Goal: Information Seeking & Learning: Learn about a topic

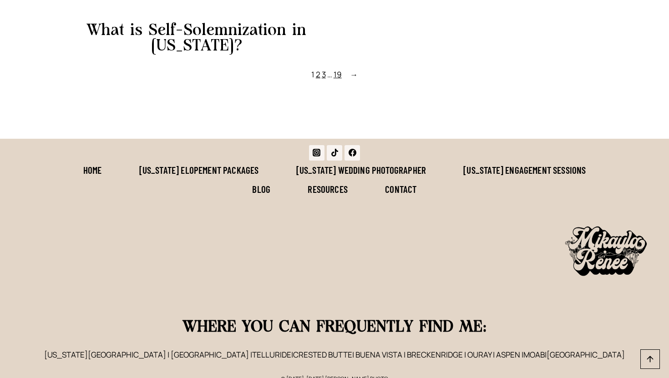
scroll to position [1074, 0]
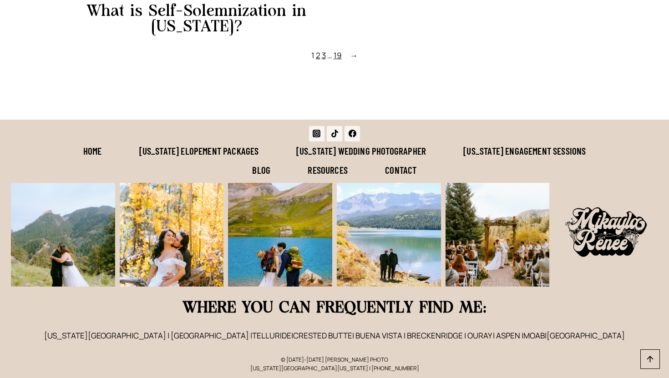
click at [330, 169] on link "Resources" at bounding box center [327, 170] width 77 height 19
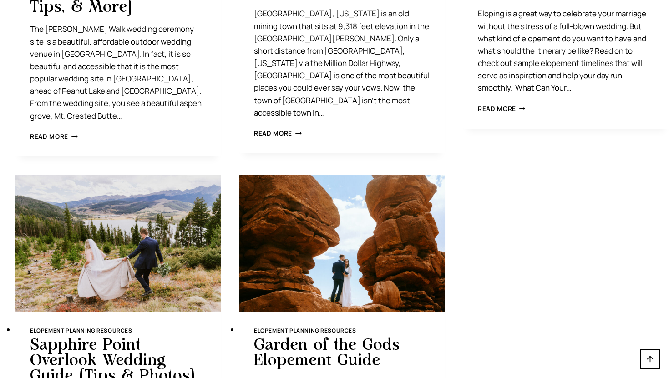
scroll to position [1901, 0]
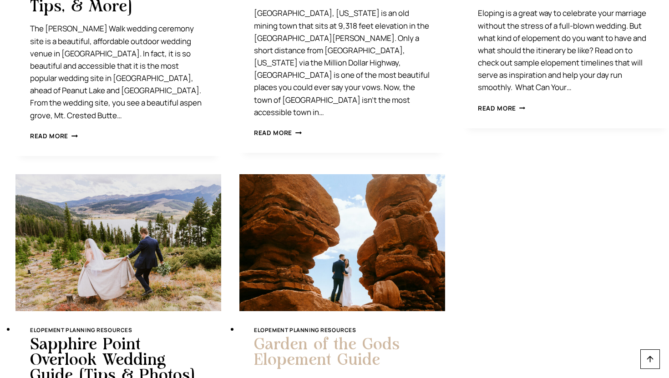
click at [311, 337] on link "Garden of the Gods Elopement Guide" at bounding box center [327, 352] width 146 height 31
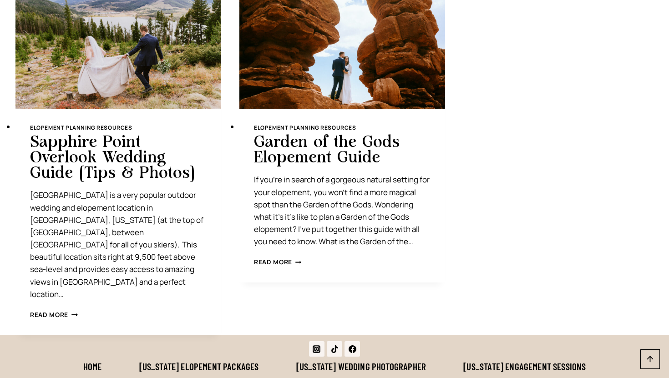
scroll to position [2203, 0]
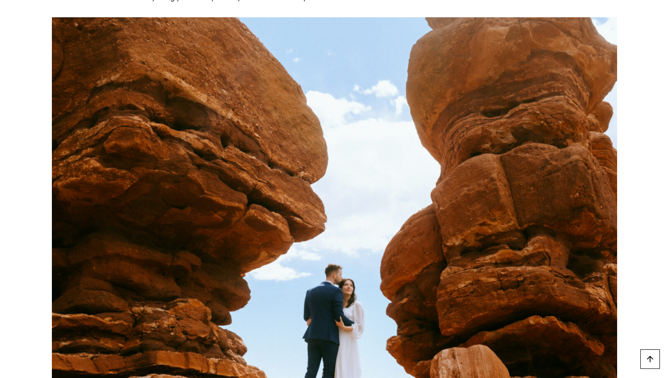
scroll to position [730, 0]
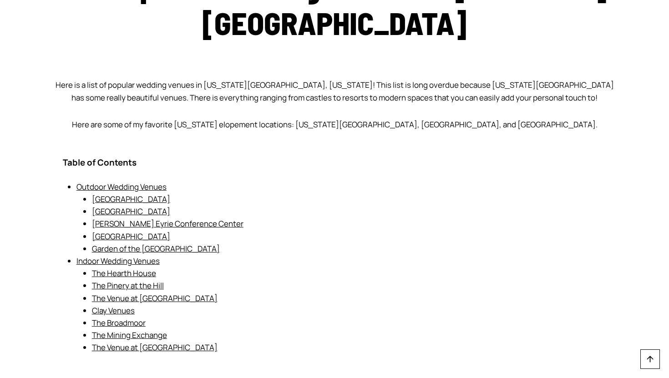
scroll to position [93, 0]
